Goal: Find specific page/section: Find specific page/section

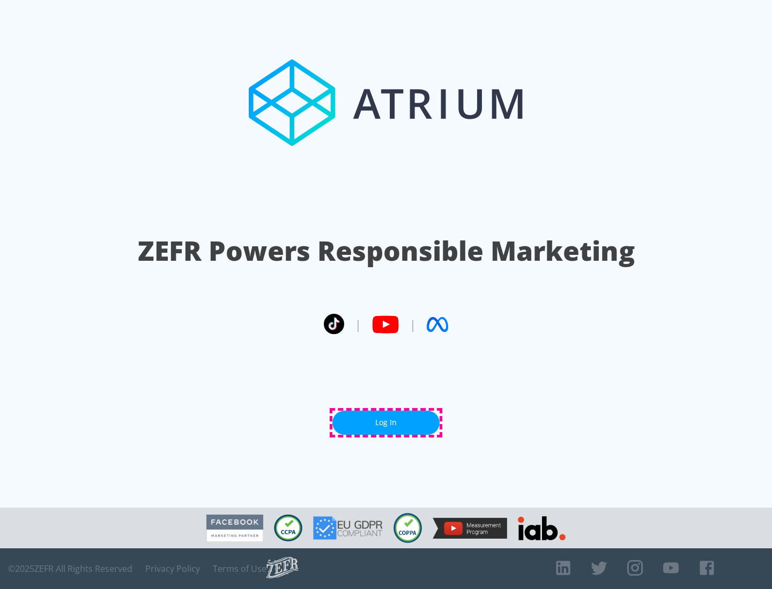
click at [386, 423] on link "Log In" at bounding box center [385, 423] width 107 height 24
